Goal: Check status: Check status

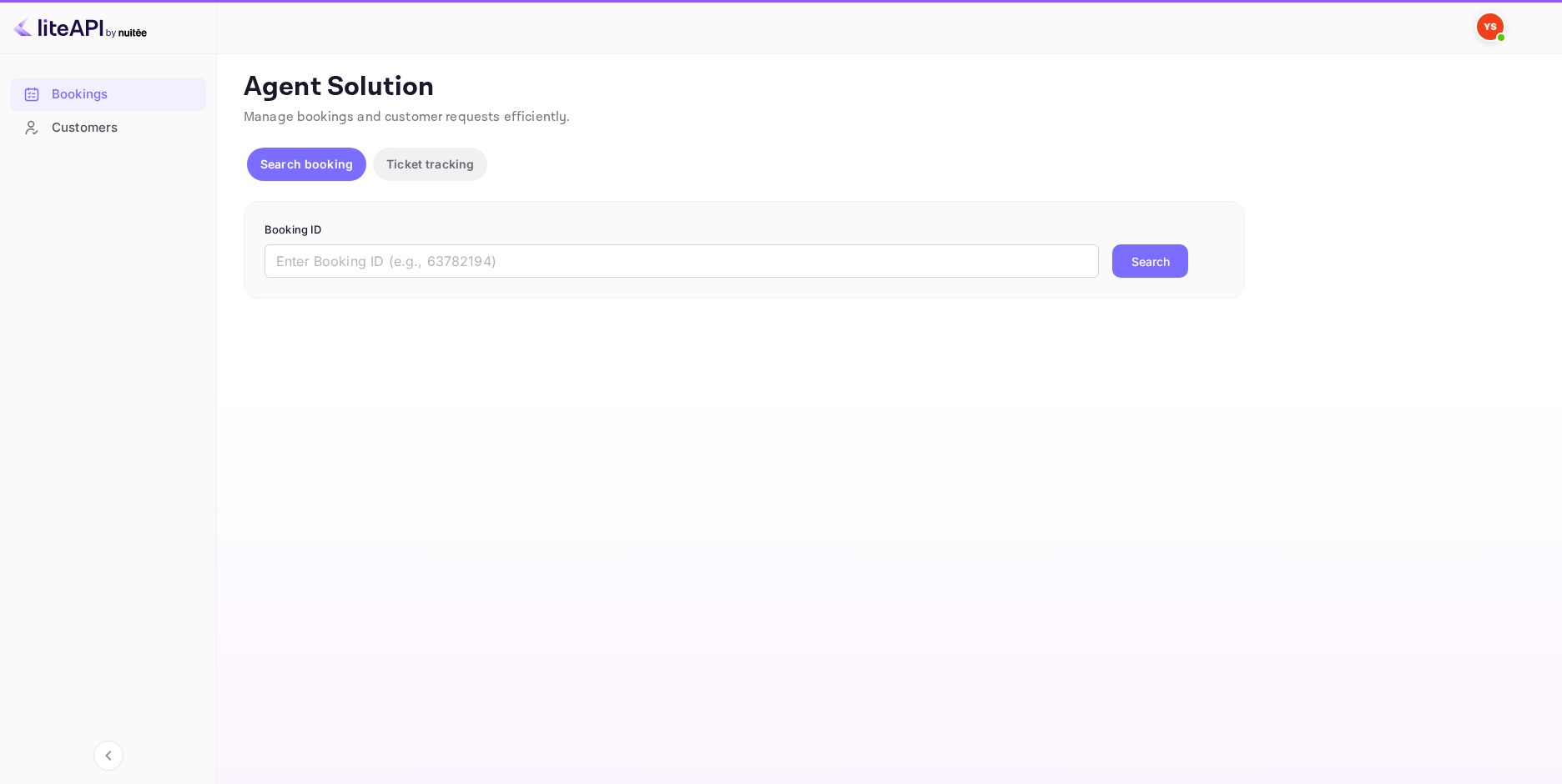
click at [505, 249] on input "text" at bounding box center [682, 261] width 835 height 33
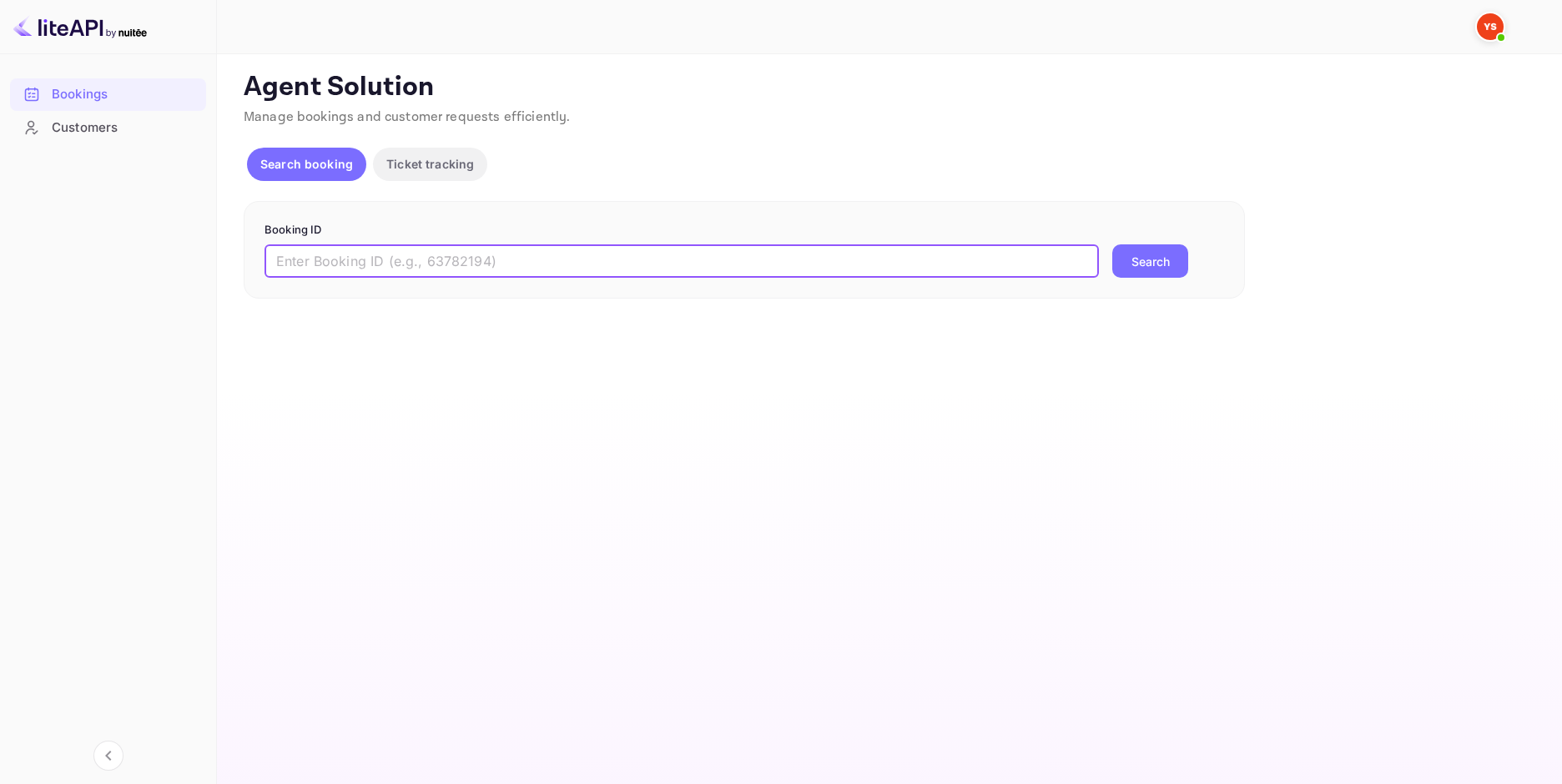
paste input "8202605"
type input "8202605"
click at [1133, 250] on button "Search" at bounding box center [1150, 261] width 76 height 33
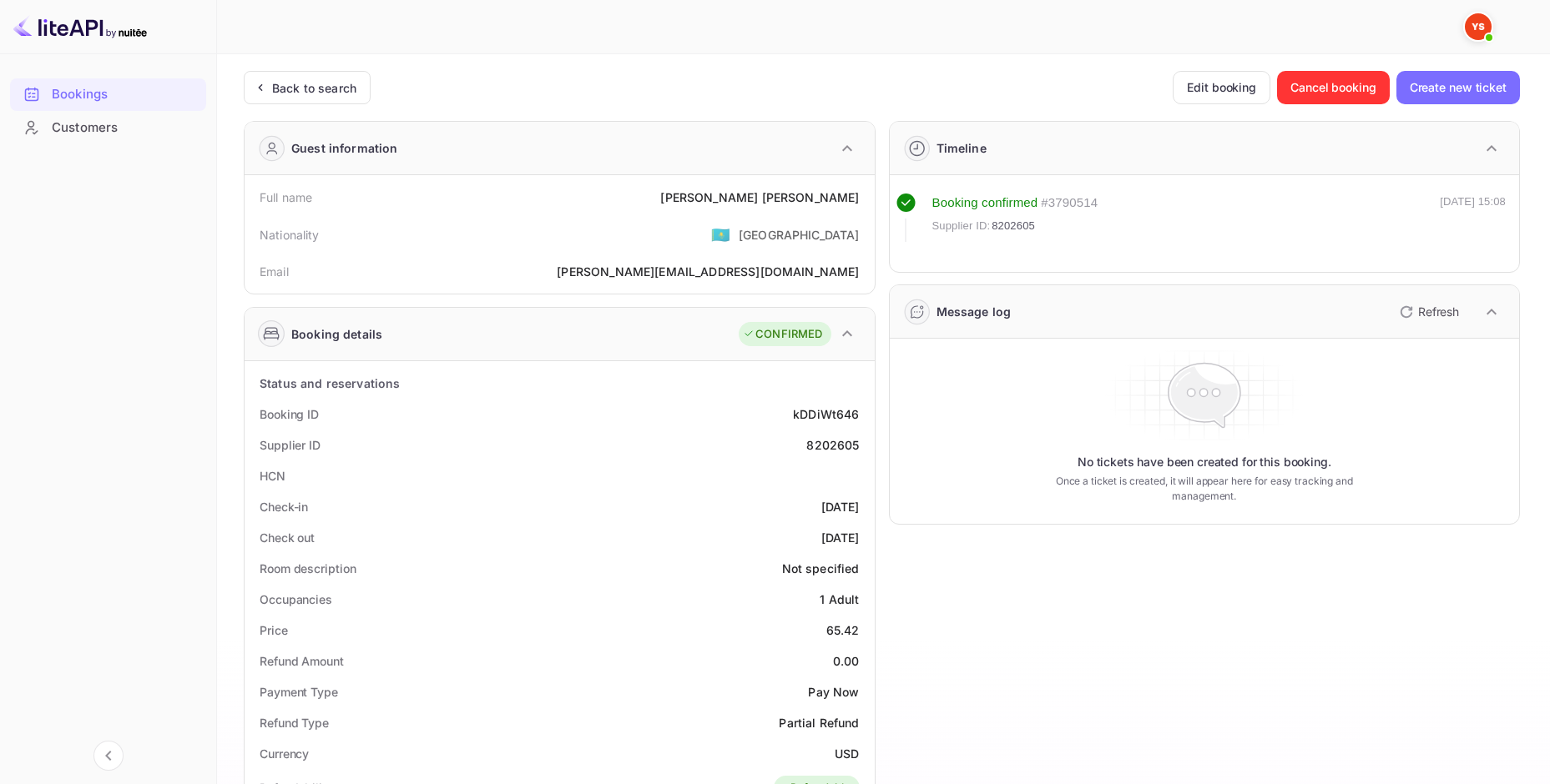
click at [818, 196] on div "[PERSON_NAME]" at bounding box center [760, 197] width 199 height 17
click at [817, 196] on div "[PERSON_NAME]" at bounding box center [760, 197] width 199 height 17
copy div "[PERSON_NAME]"
click at [840, 639] on div "Price 65.42" at bounding box center [559, 630] width 616 height 31
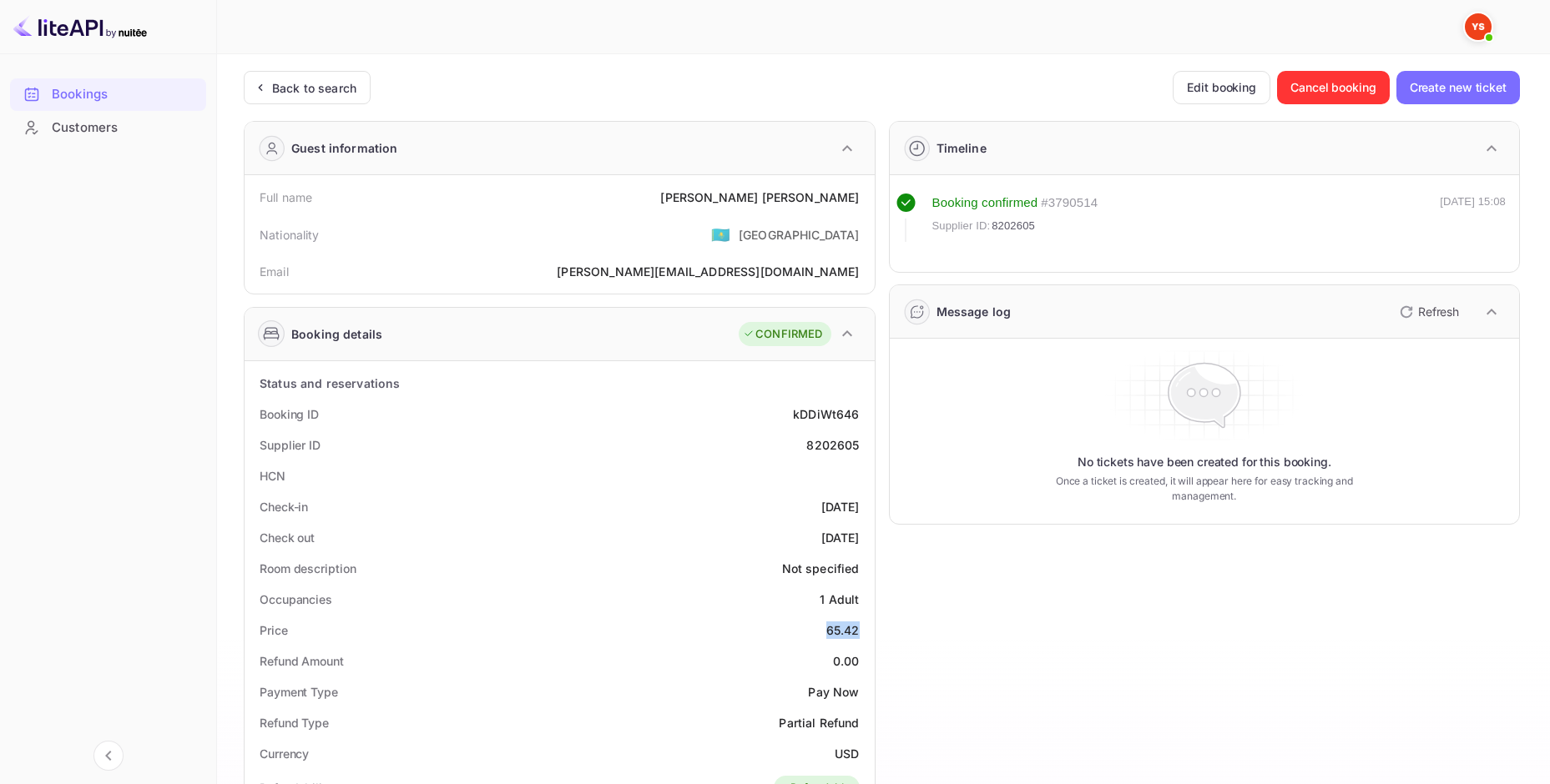
click at [841, 639] on div "65.42" at bounding box center [842, 630] width 33 height 17
copy div "65.42"
click at [840, 742] on div "Currency USD" at bounding box center [559, 753] width 616 height 31
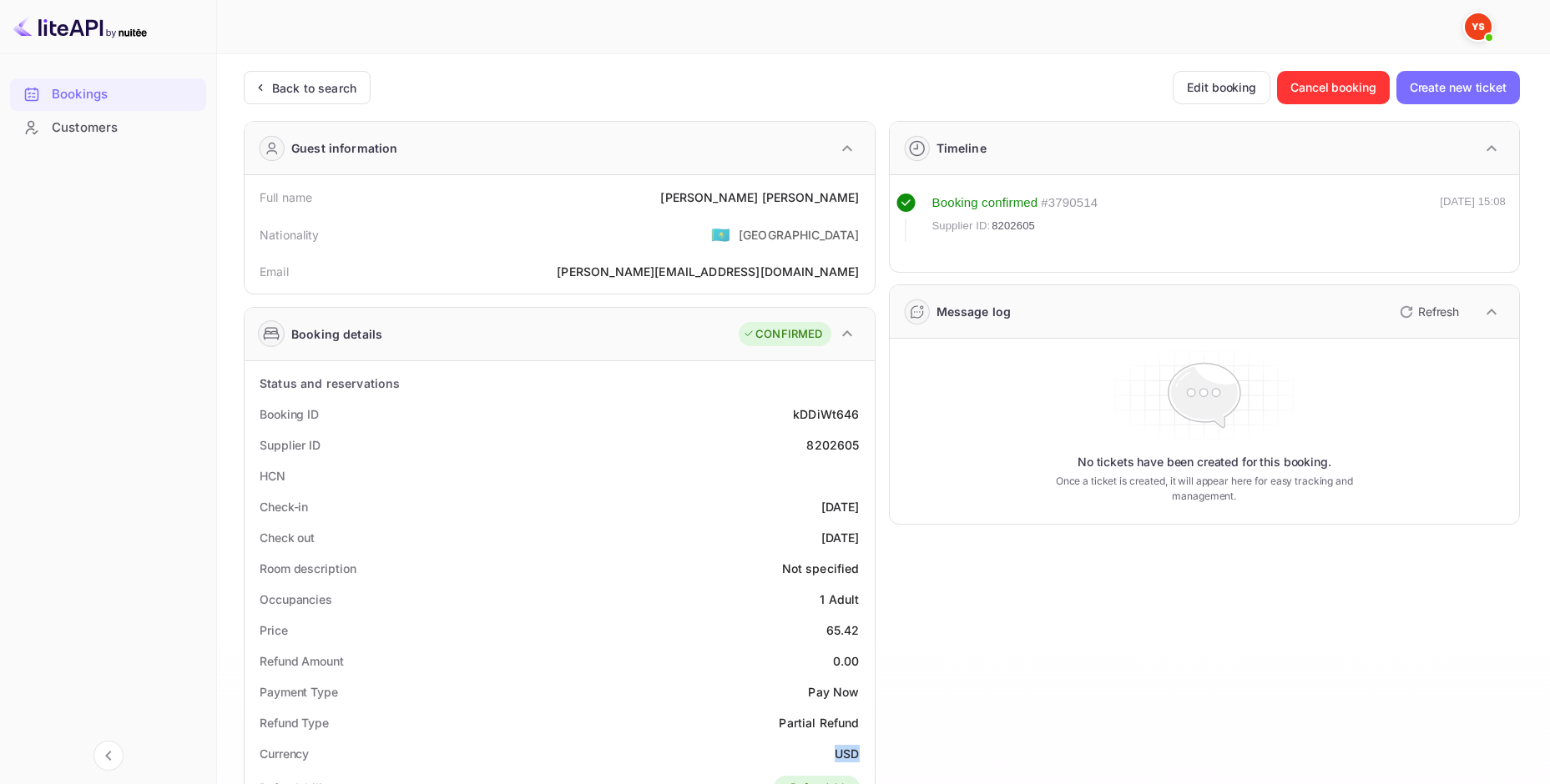
copy div "USD"
